Goal: Find specific page/section: Find specific page/section

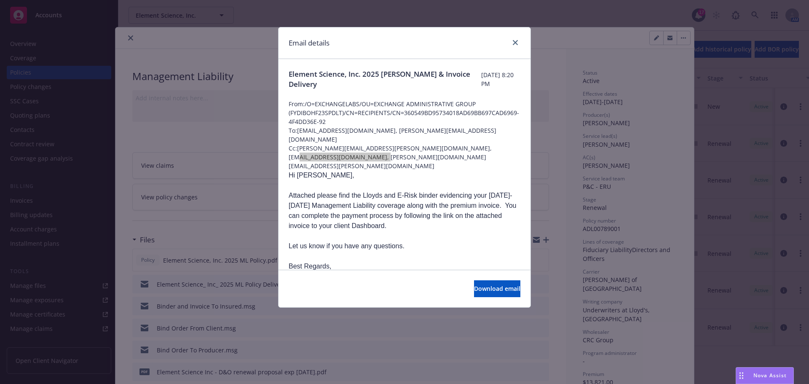
scroll to position [139, 0]
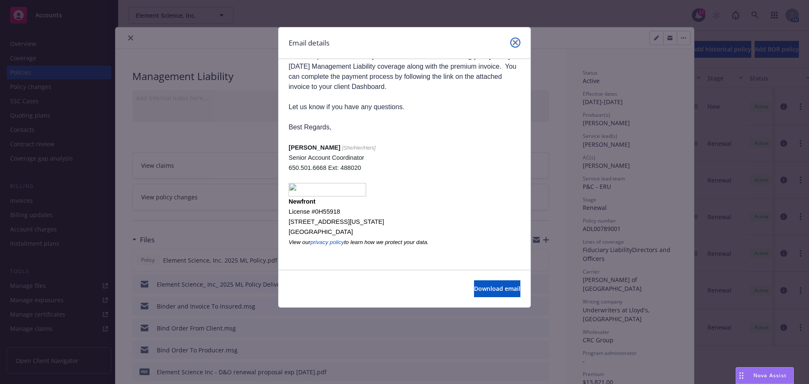
click at [517, 41] on icon "close" at bounding box center [515, 42] width 5 height 5
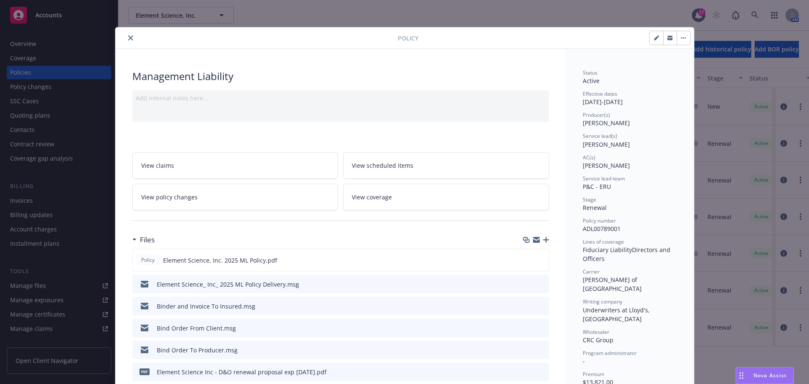
click at [128, 37] on icon "close" at bounding box center [130, 37] width 5 height 5
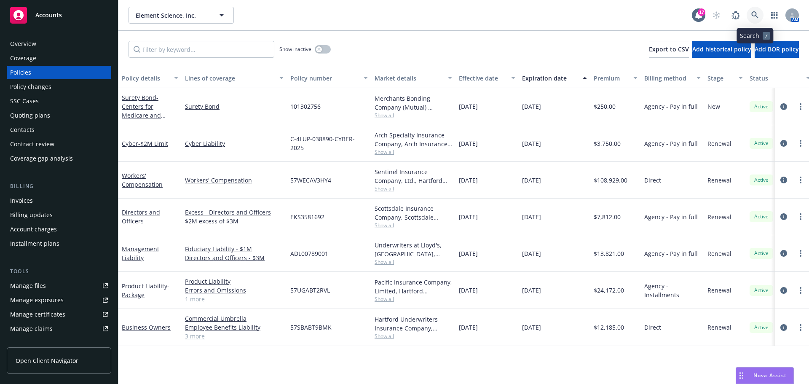
click at [751, 16] on icon at bounding box center [755, 15] width 8 height 8
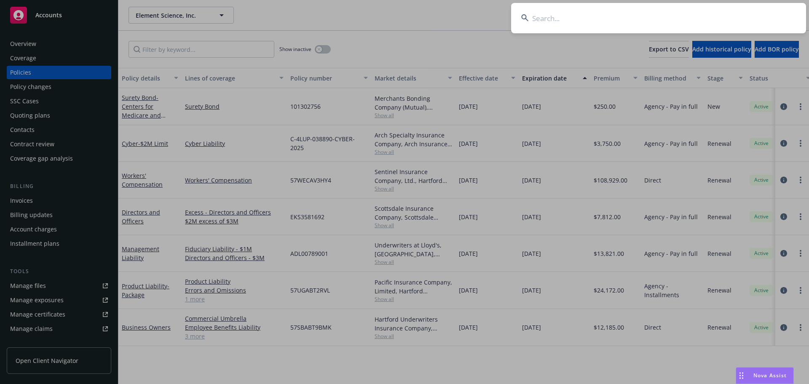
click at [708, 19] on input at bounding box center [658, 18] width 295 height 30
click at [585, 21] on input at bounding box center [658, 18] width 295 height 30
paste input "TO BILL: SocialTrendly, Inc. dba Blackbird AI - Policy # EKS3583508"
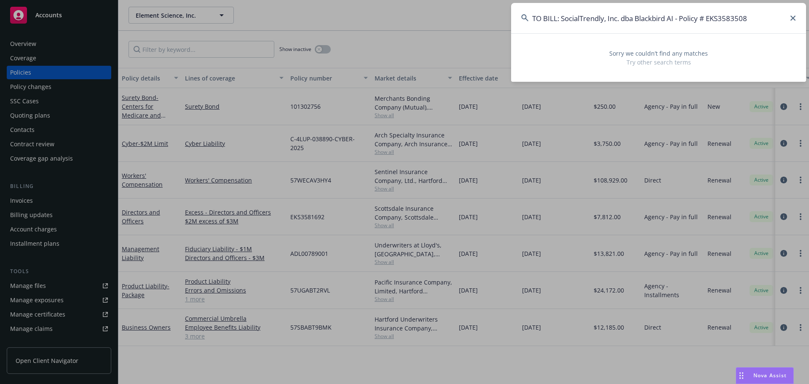
click at [561, 18] on input "TO BILL: SocialTrendly, Inc. dba Blackbird AI - Policy # EKS3583508" at bounding box center [658, 18] width 295 height 30
drag, startPoint x: 561, startPoint y: 18, endPoint x: 502, endPoint y: 24, distance: 58.9
click at [502, 24] on div "TO BILL: SocialTrendly, Inc. dba Blackbird AI - Policy # EKS3583508 Sorry we co…" at bounding box center [404, 192] width 809 height 384
drag, startPoint x: 732, startPoint y: 18, endPoint x: 591, endPoint y: 22, distance: 140.3
click at [591, 22] on input "SocialTrendly, Inc. dba Blackbird AI - Policy # EKS3583508" at bounding box center [658, 18] width 295 height 30
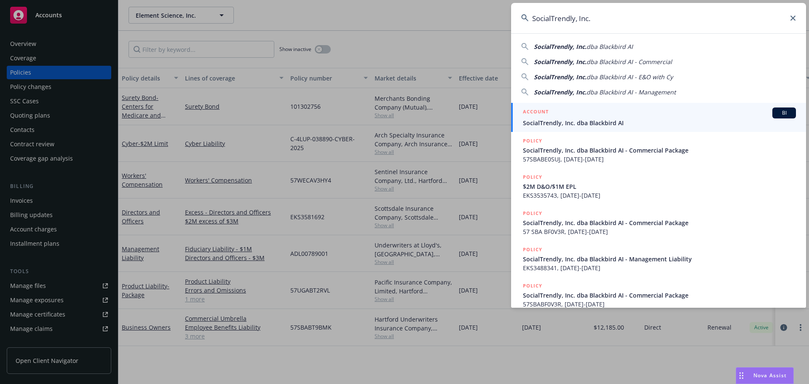
type input "SocialTrendly, Inc."
click at [576, 114] on div "ACCOUNT BI" at bounding box center [659, 112] width 273 height 11
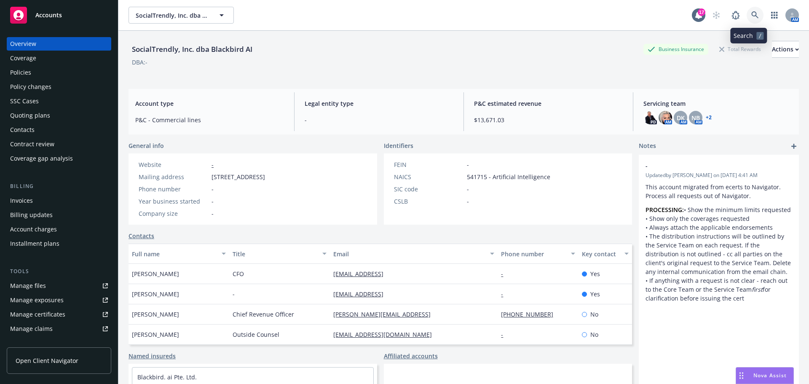
click at [753, 13] on link at bounding box center [754, 15] width 17 height 17
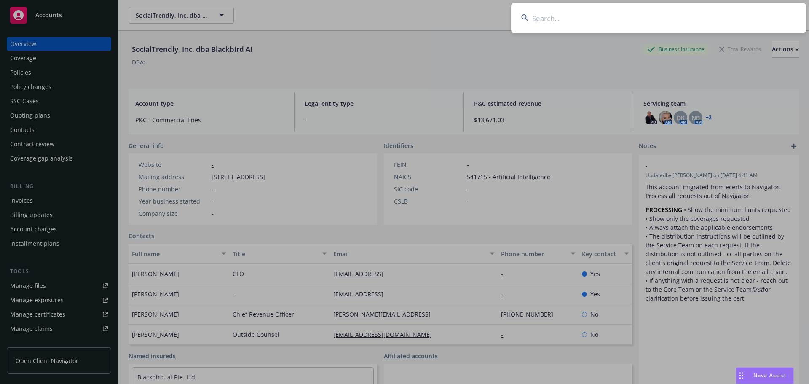
click at [561, 23] on input at bounding box center [658, 18] width 295 height 30
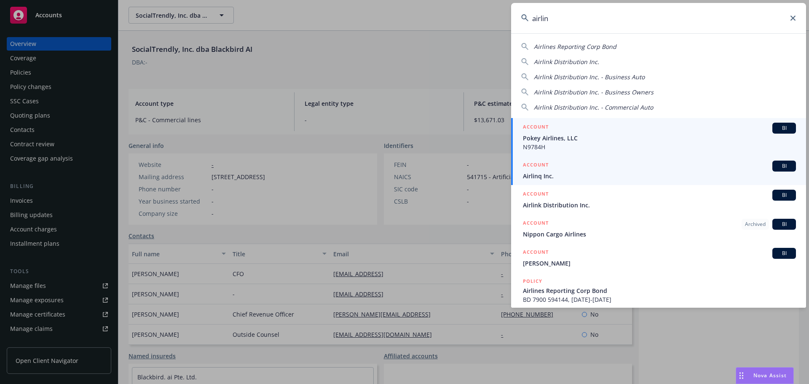
type input "airlin"
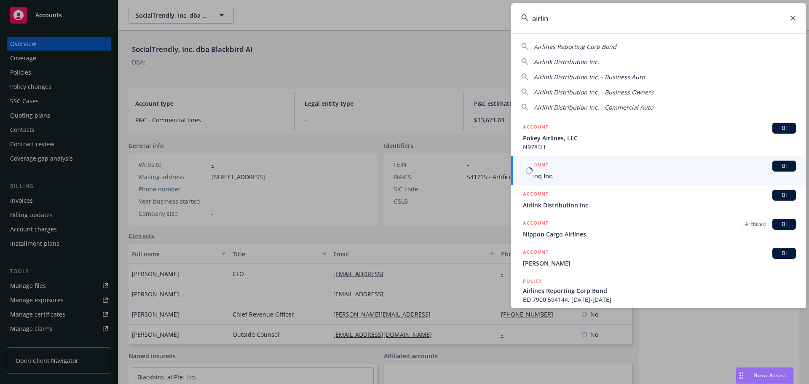
click at [576, 169] on div "ACCOUNT BI" at bounding box center [659, 165] width 273 height 11
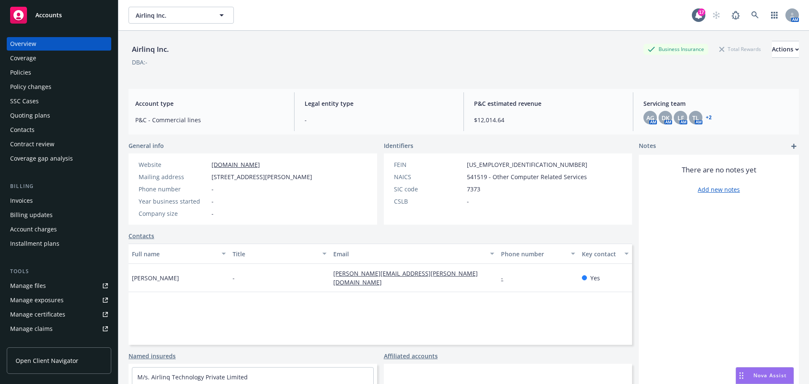
click at [44, 196] on div "Invoices" at bounding box center [59, 200] width 98 height 13
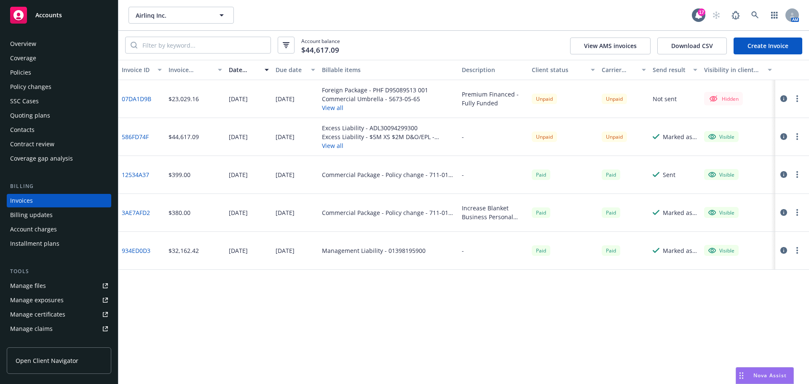
click at [332, 147] on button "View all" at bounding box center [388, 145] width 133 height 9
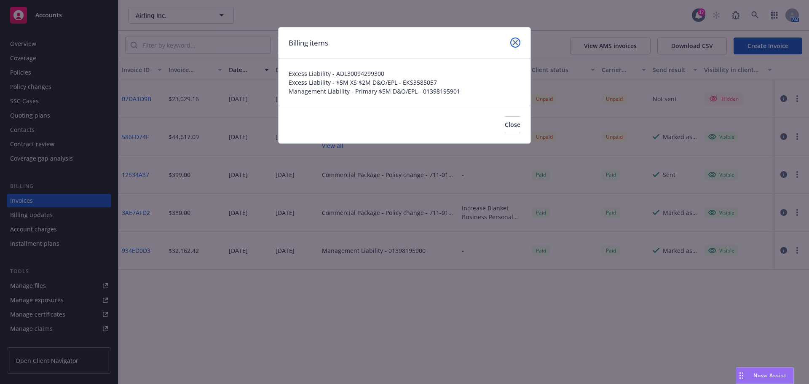
click at [513, 42] on icon "close" at bounding box center [515, 42] width 5 height 5
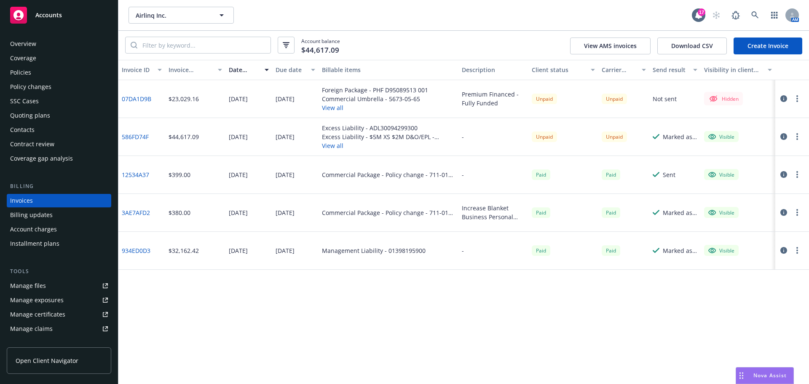
click at [333, 107] on button "View all" at bounding box center [375, 107] width 106 height 9
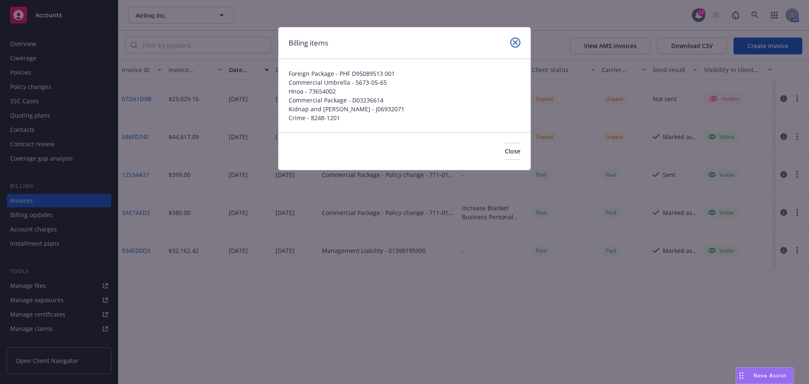
click at [519, 45] on link "close" at bounding box center [515, 42] width 10 height 10
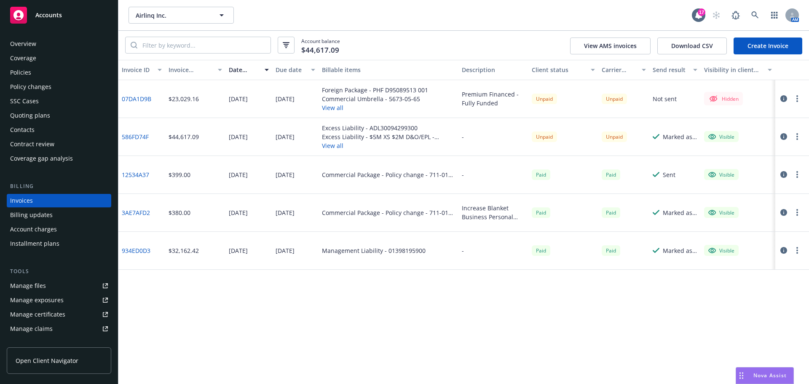
click at [50, 69] on div "Policies" at bounding box center [59, 72] width 98 height 13
